Goal: Navigation & Orientation: Find specific page/section

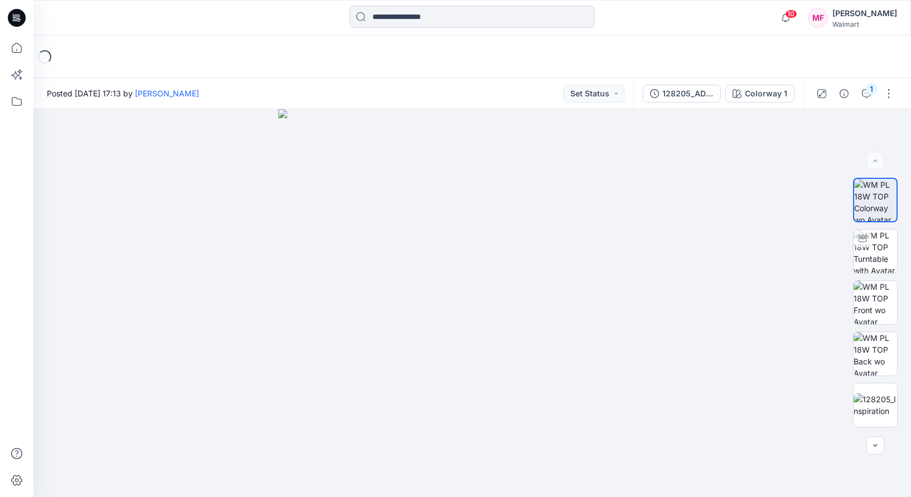
click at [4, 55] on div at bounding box center [16, 248] width 33 height 497
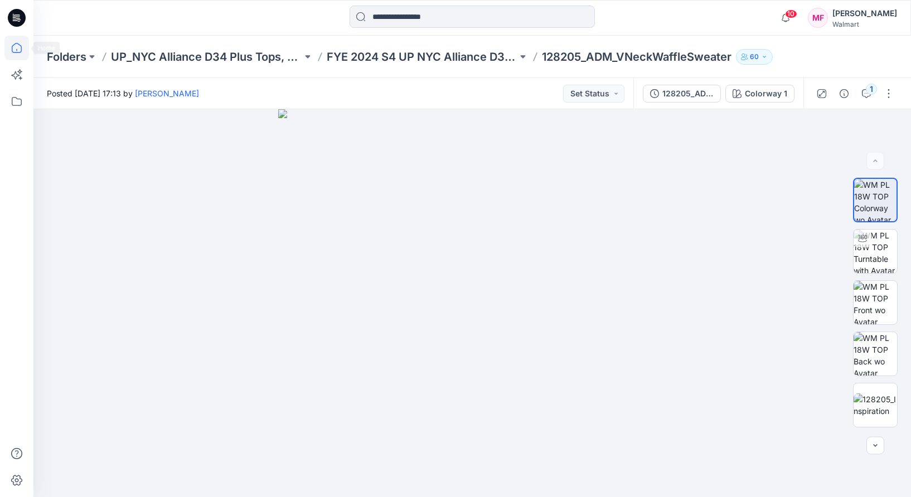
click at [23, 54] on icon at bounding box center [16, 48] width 25 height 25
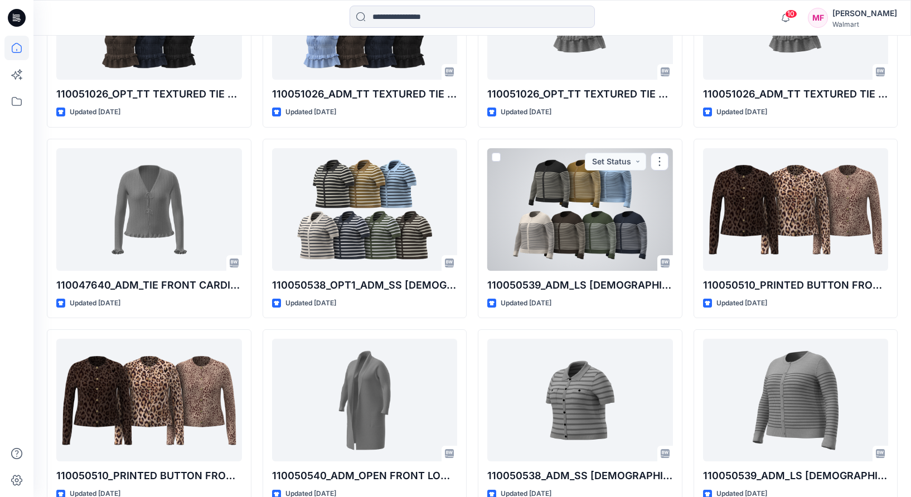
scroll to position [978, 0]
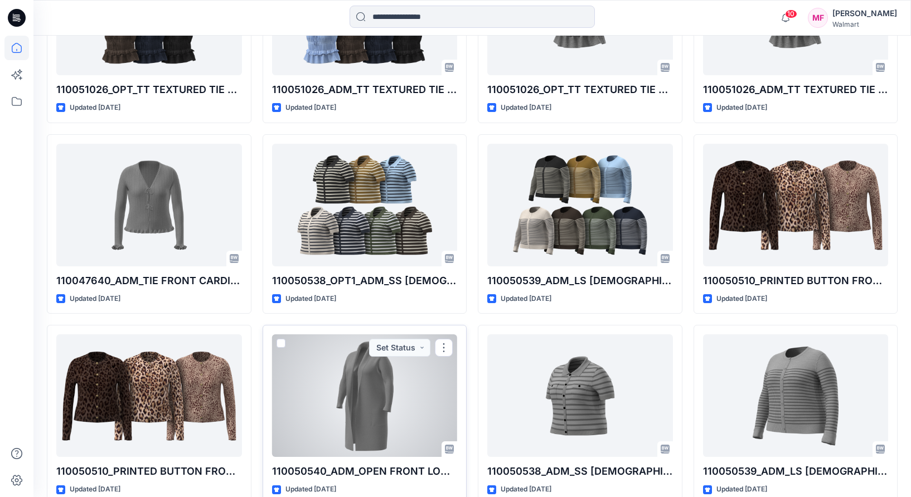
click at [371, 385] on div at bounding box center [365, 396] width 186 height 123
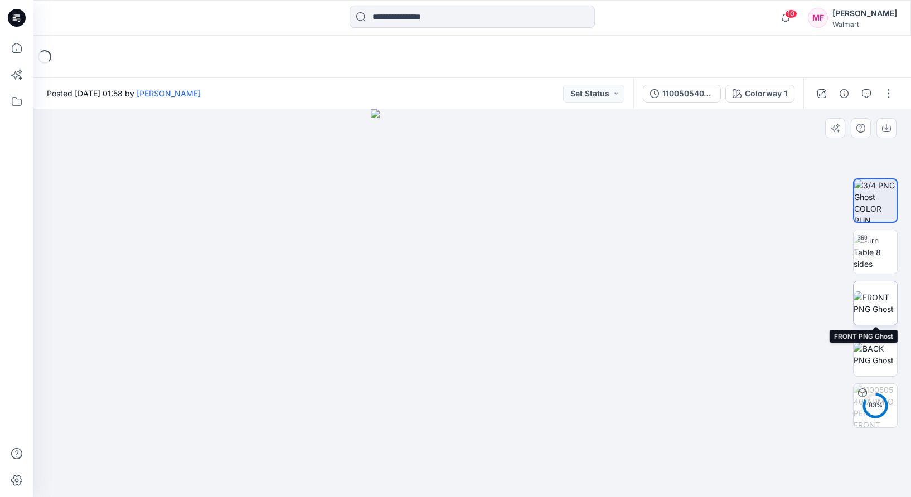
click at [890, 298] on img at bounding box center [875, 303] width 43 height 23
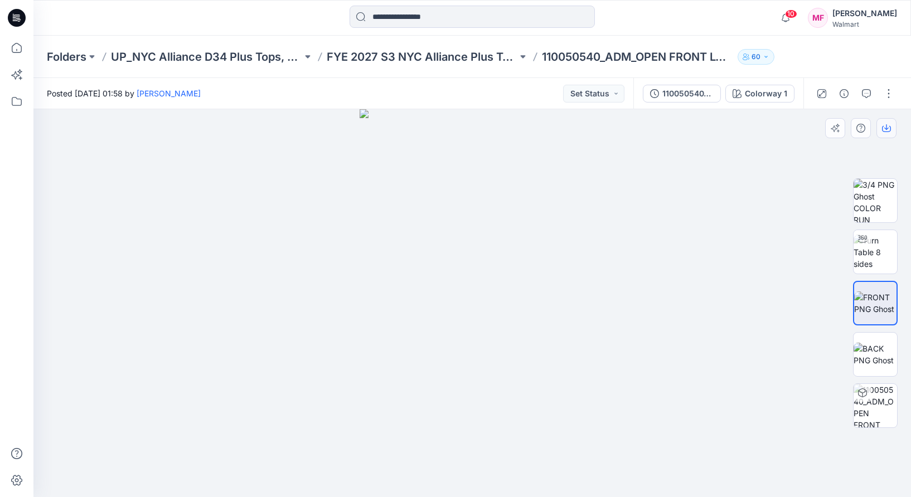
click at [884, 132] on icon "button" at bounding box center [886, 129] width 9 height 6
